Goal: Information Seeking & Learning: Learn about a topic

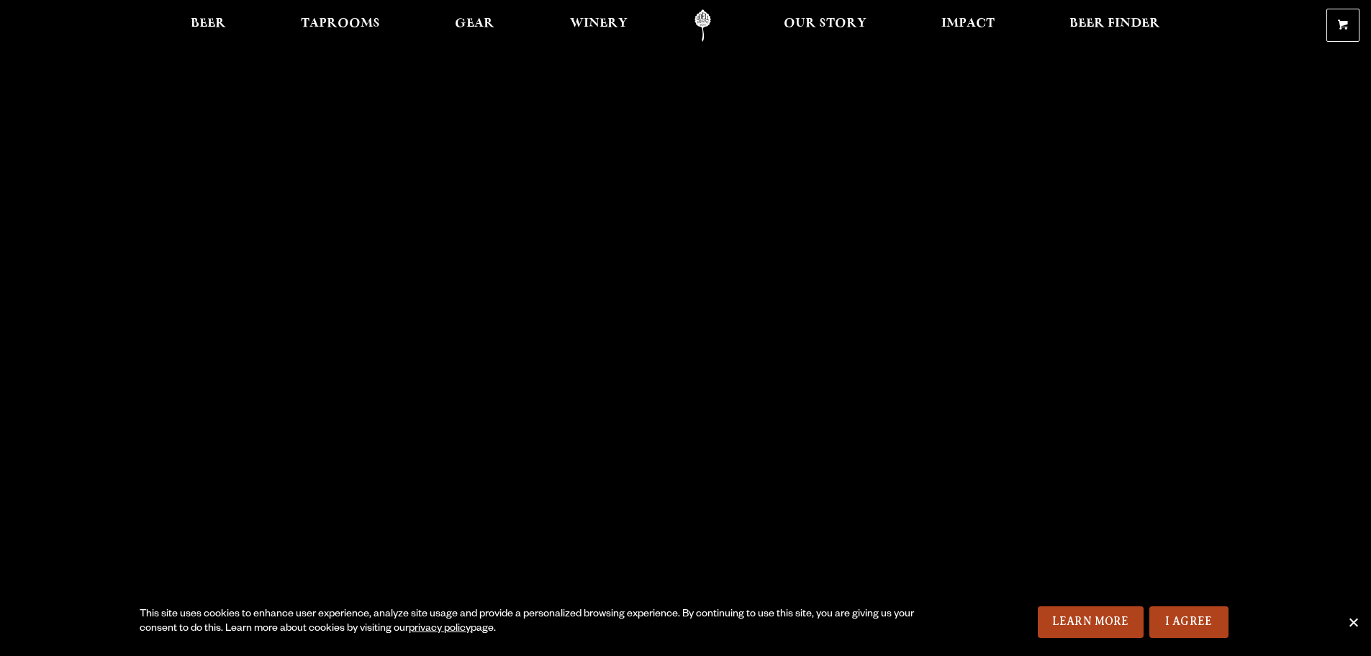
click at [1355, 624] on span "Cookie Notice" at bounding box center [1353, 622] width 14 height 14
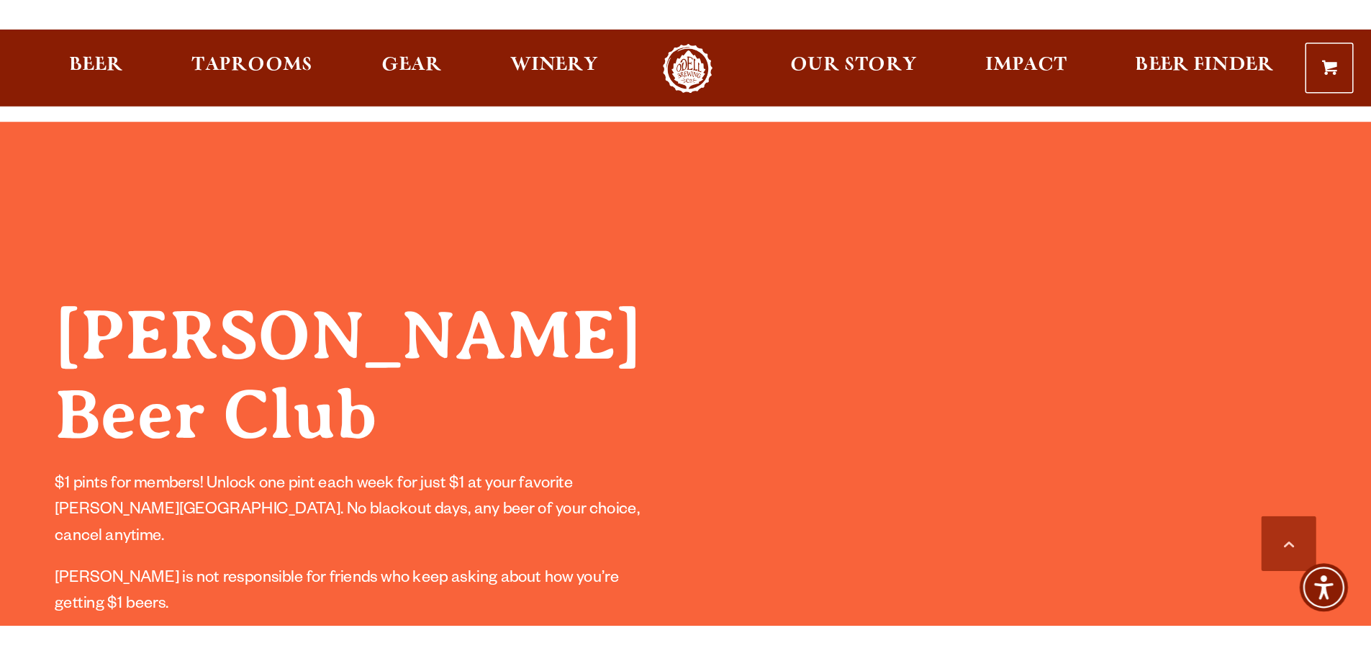
scroll to position [1295, 0]
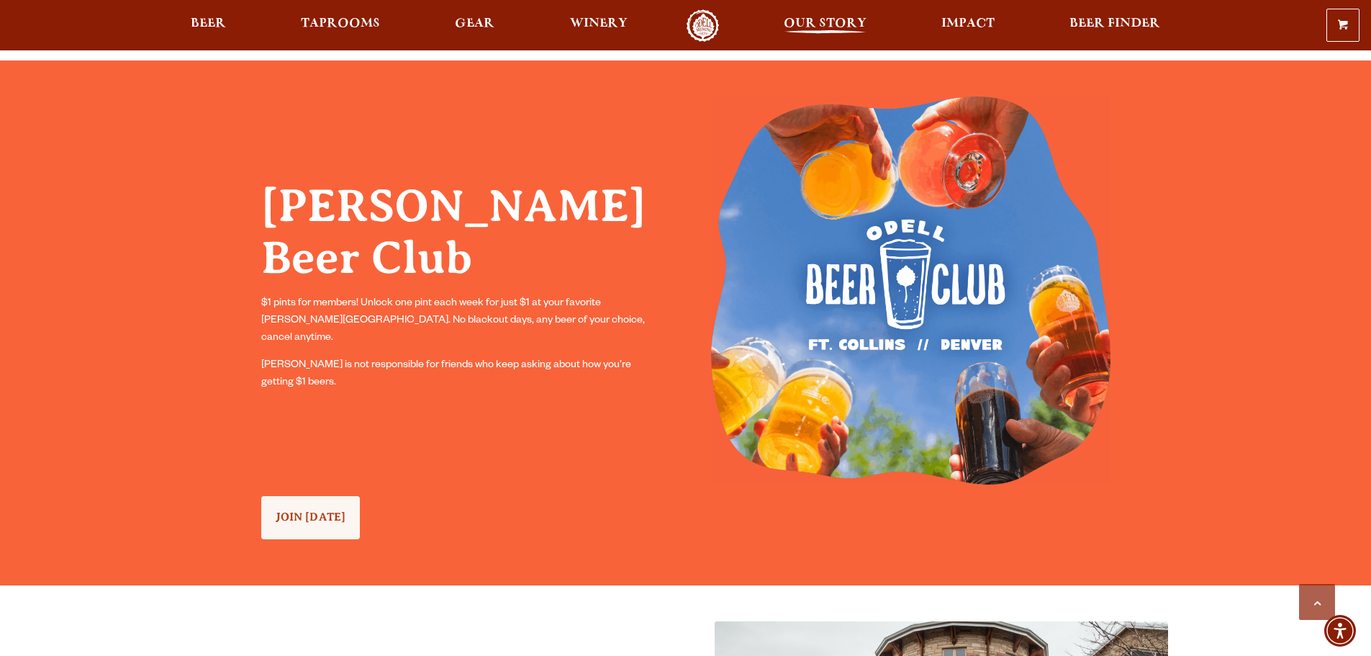
click at [786, 18] on span "Our Story" at bounding box center [825, 24] width 83 height 12
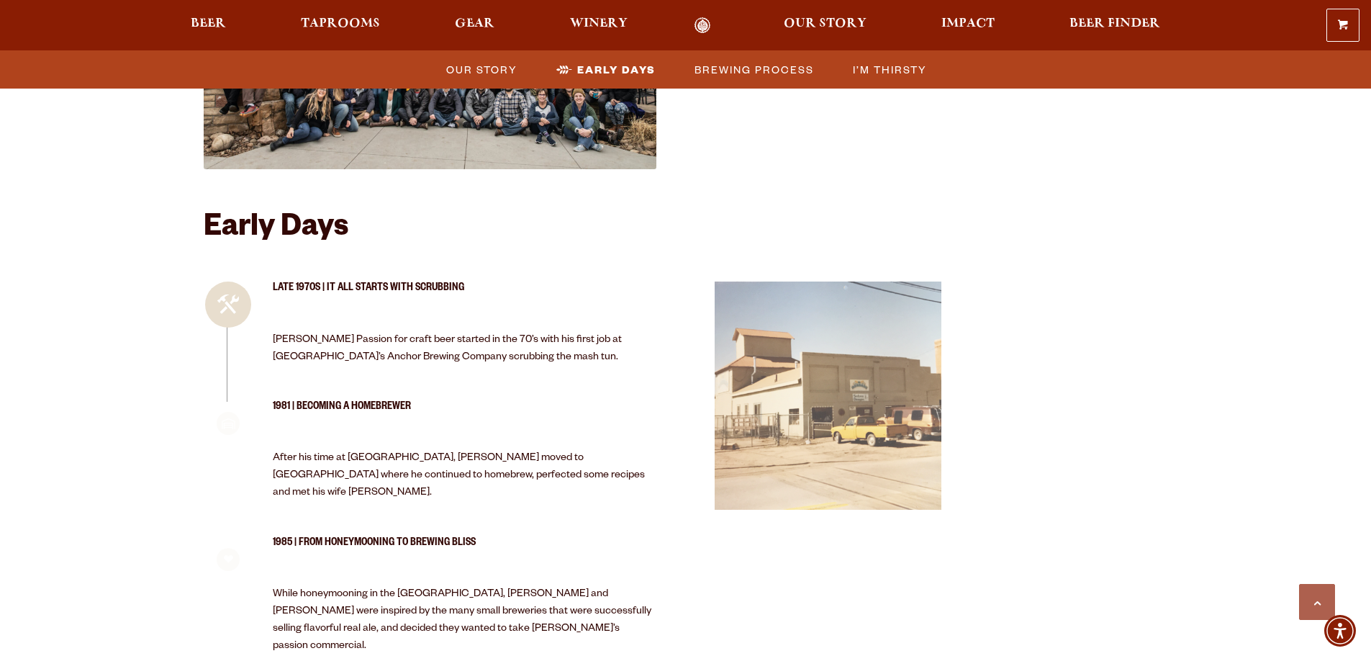
scroll to position [1223, 0]
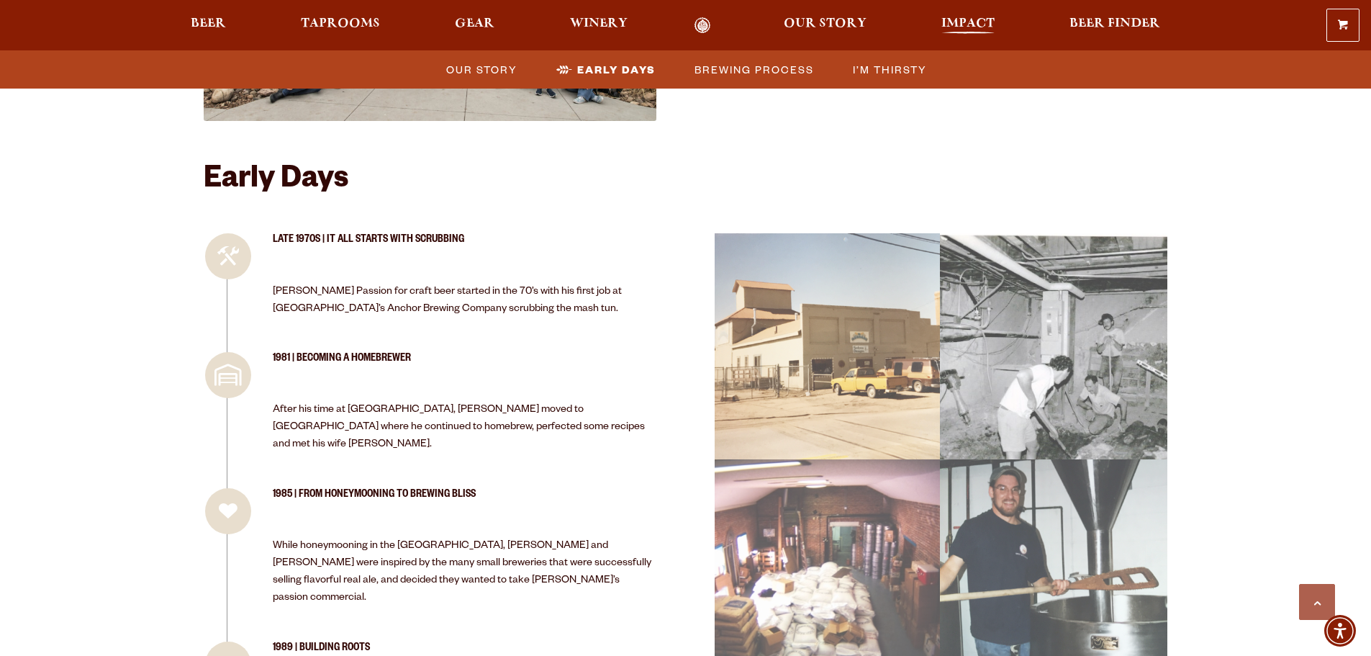
click at [954, 21] on span "Impact" at bounding box center [967, 24] width 53 height 12
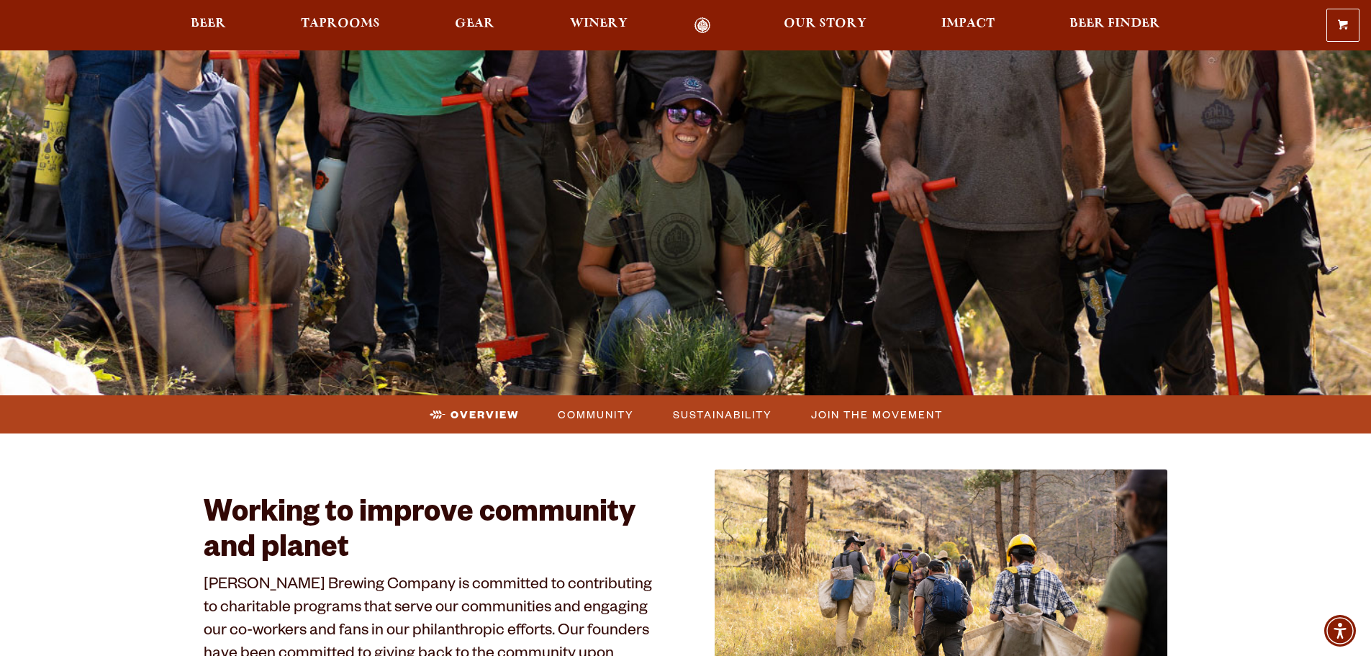
scroll to position [72, 0]
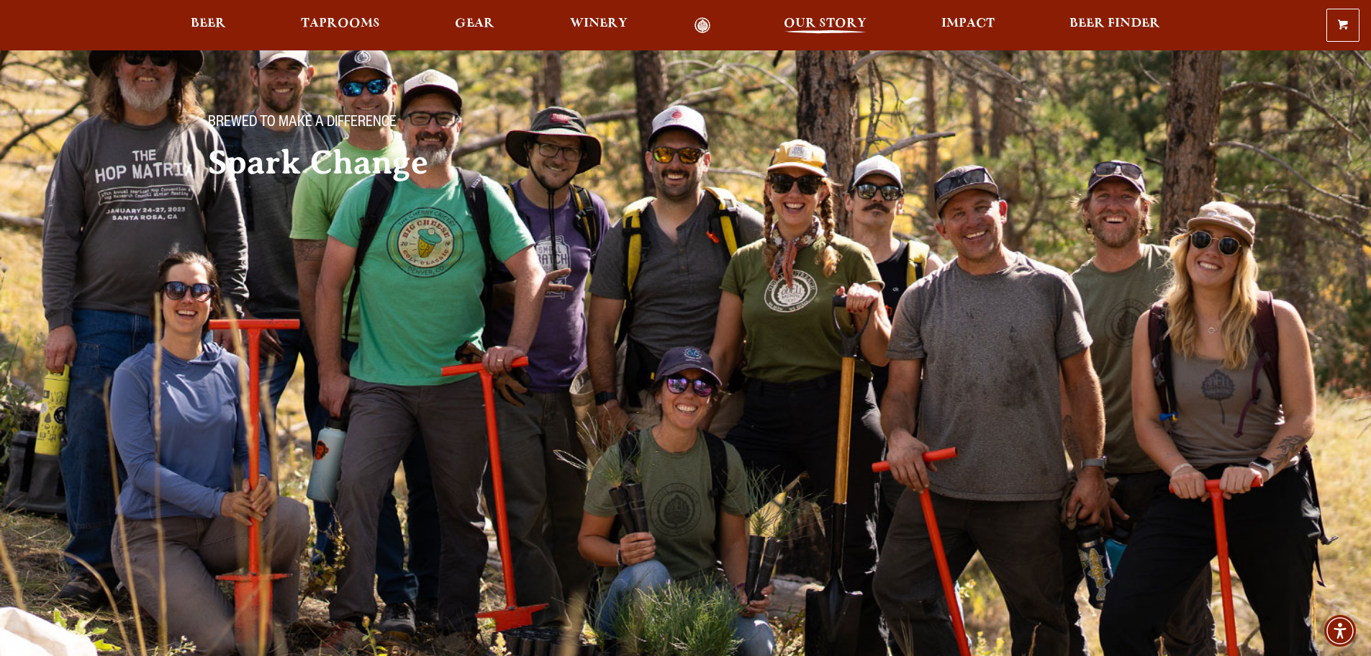
click at [822, 27] on span "Our Story" at bounding box center [825, 24] width 83 height 12
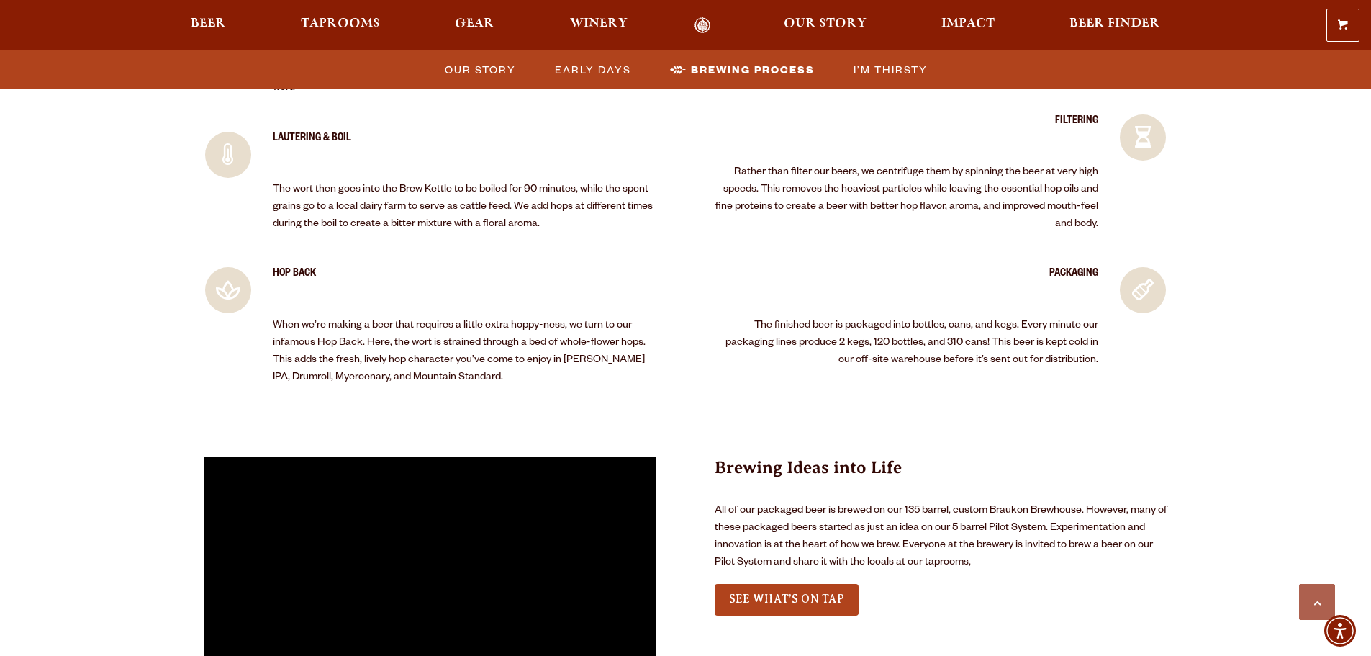
scroll to position [3168, 0]
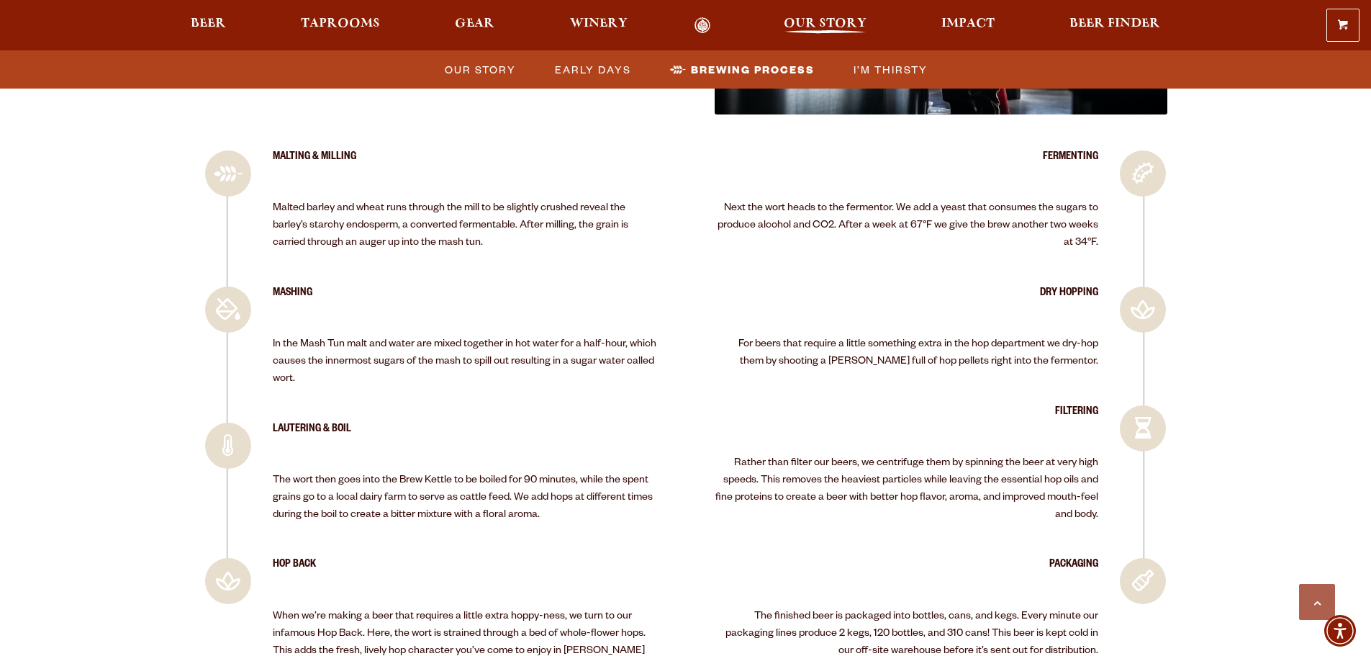
click at [835, 23] on span "Our Story" at bounding box center [825, 24] width 83 height 12
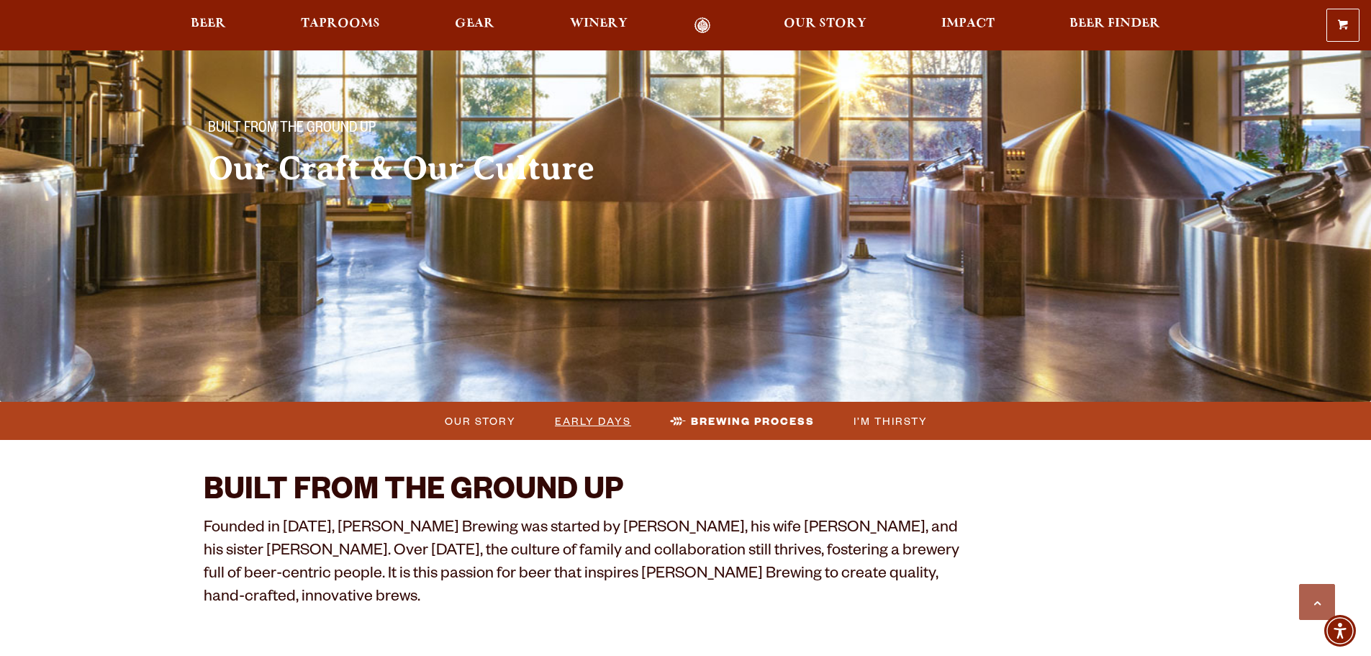
scroll to position [0, 0]
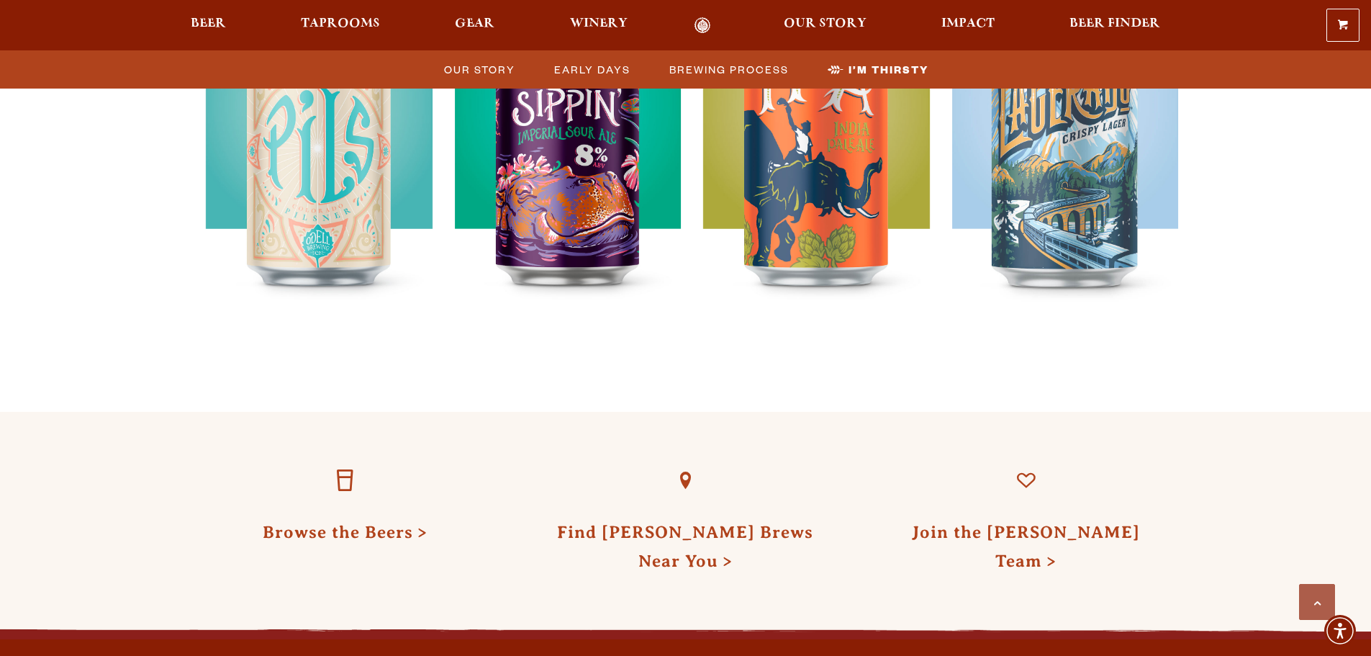
scroll to position [4246, 0]
